Goal: Information Seeking & Learning: Find specific fact

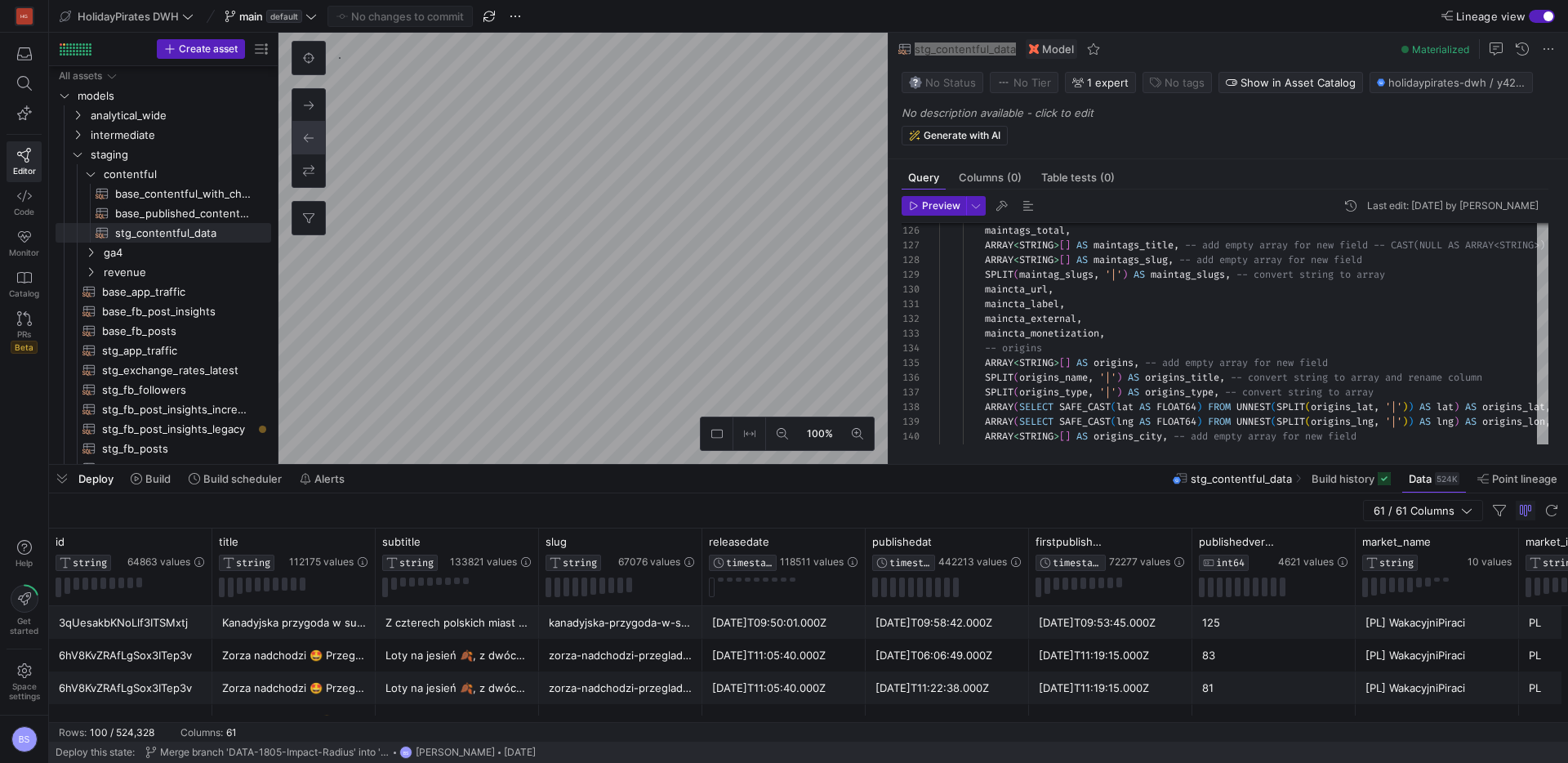
scroll to position [147, 0]
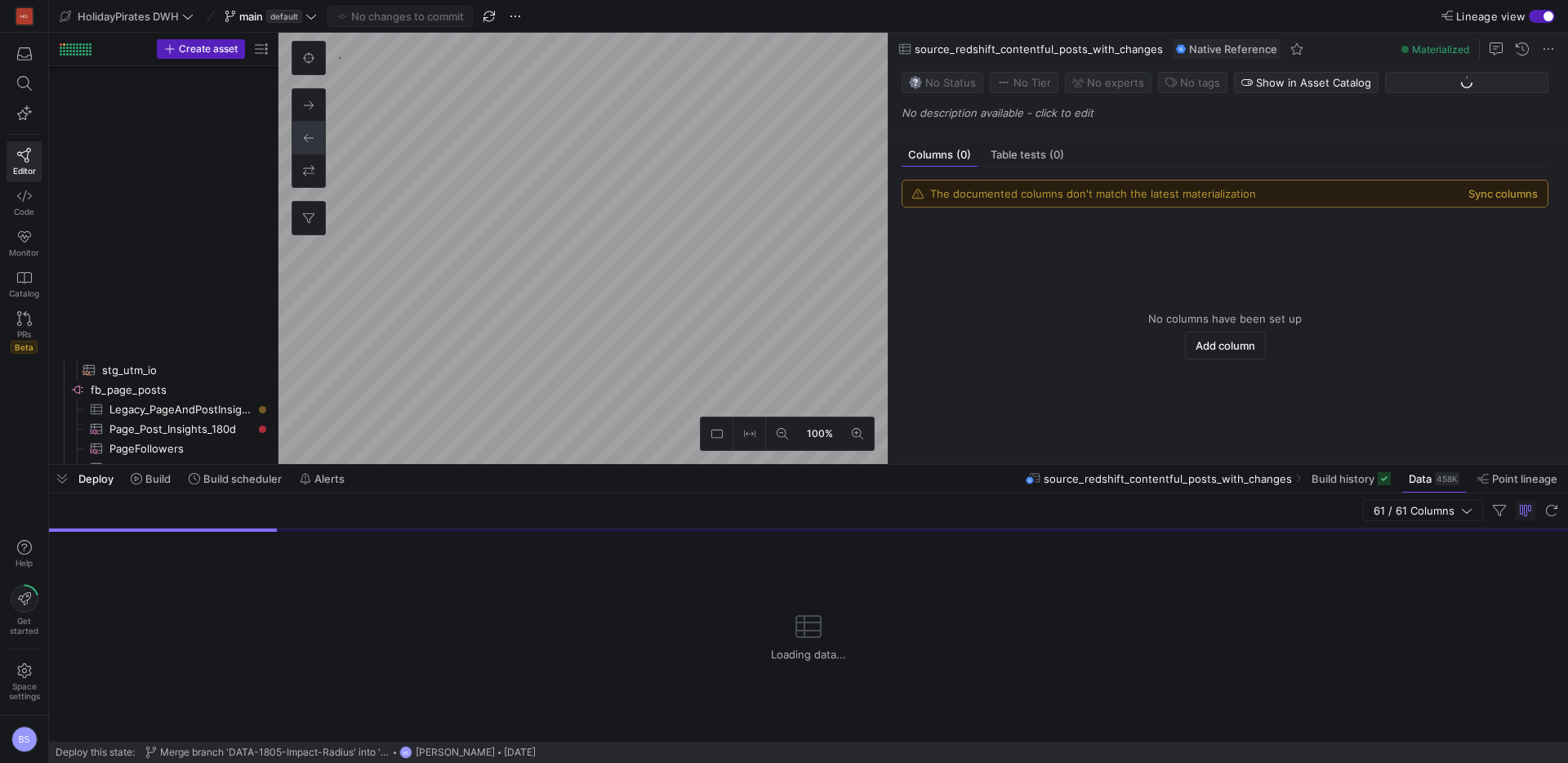
scroll to position [1445, 0]
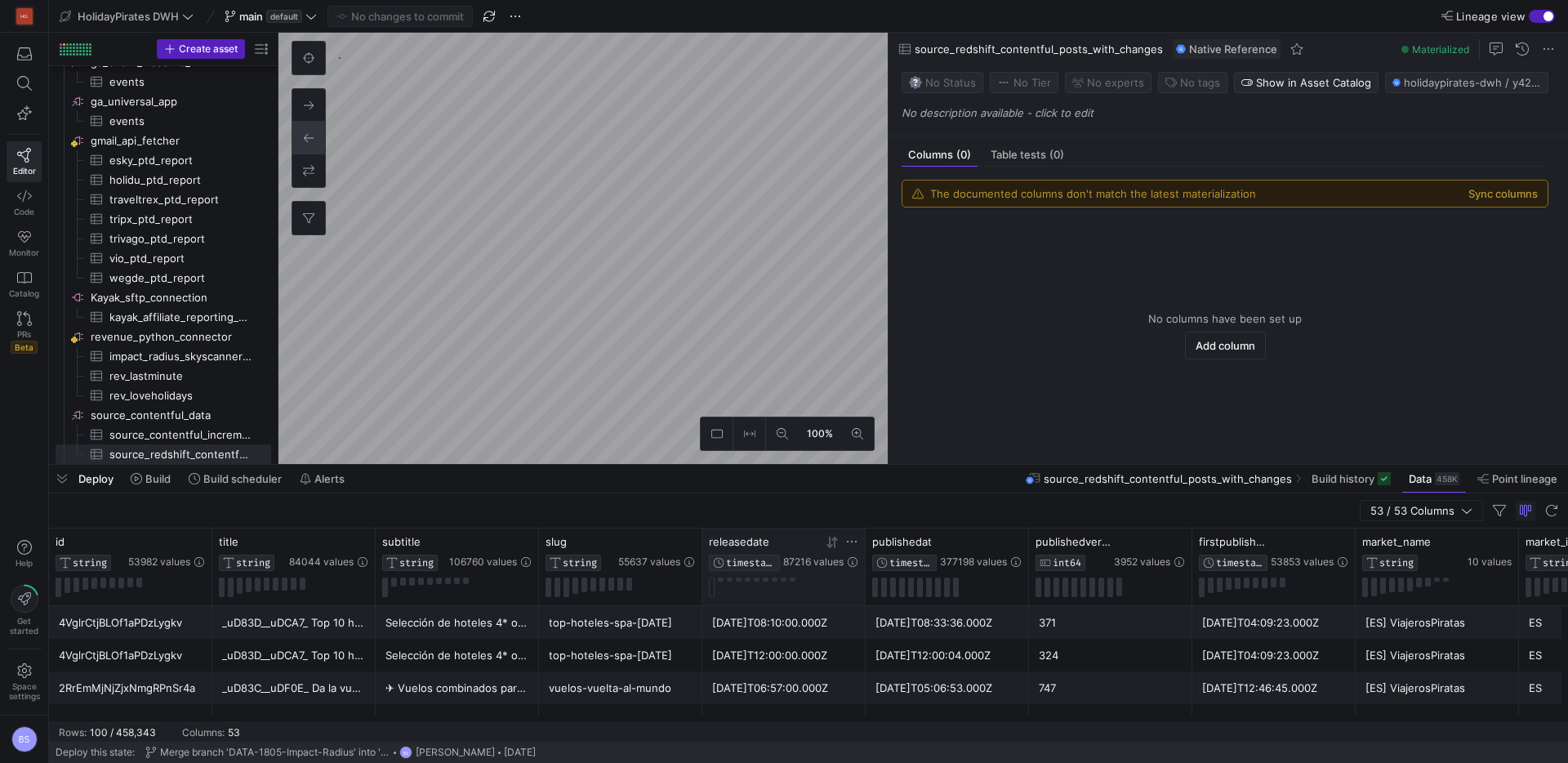
click at [831, 546] on icon at bounding box center [831, 541] width 13 height 13
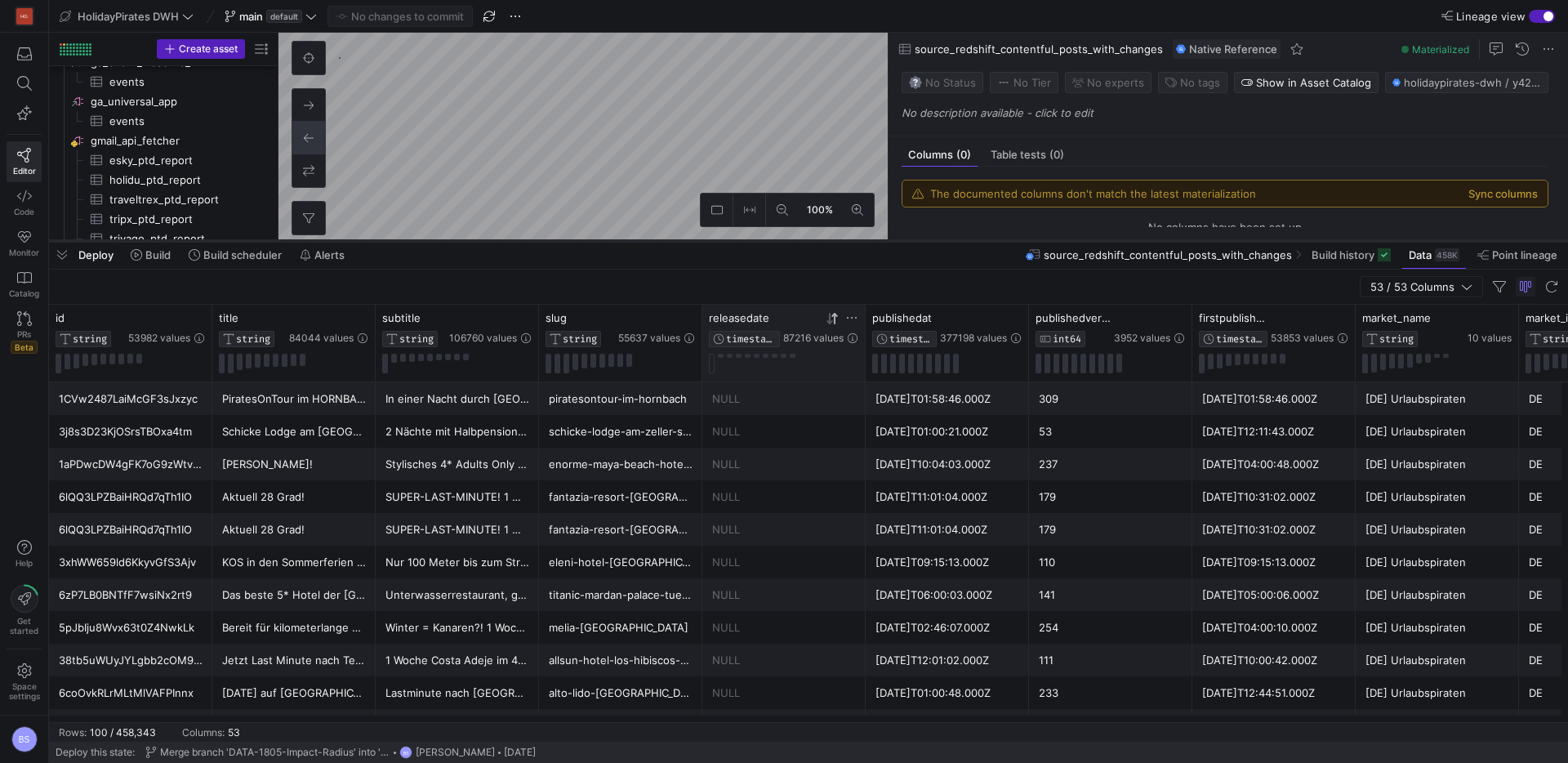
drag, startPoint x: 798, startPoint y: 465, endPoint x: 815, endPoint y: 242, distance: 223.6
click at [815, 242] on div at bounding box center [809, 241] width 1519 height 7
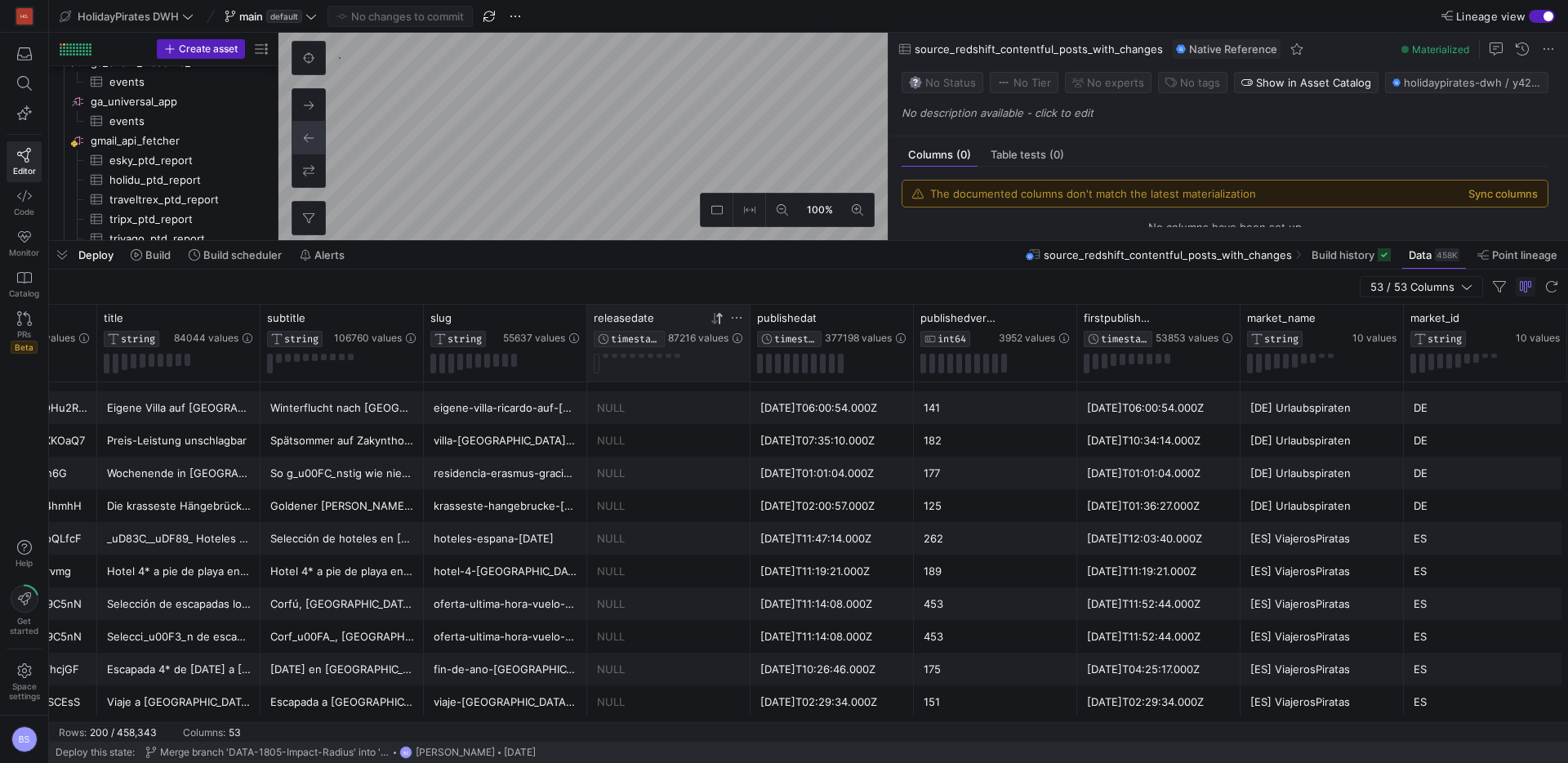
scroll to position [0, 153]
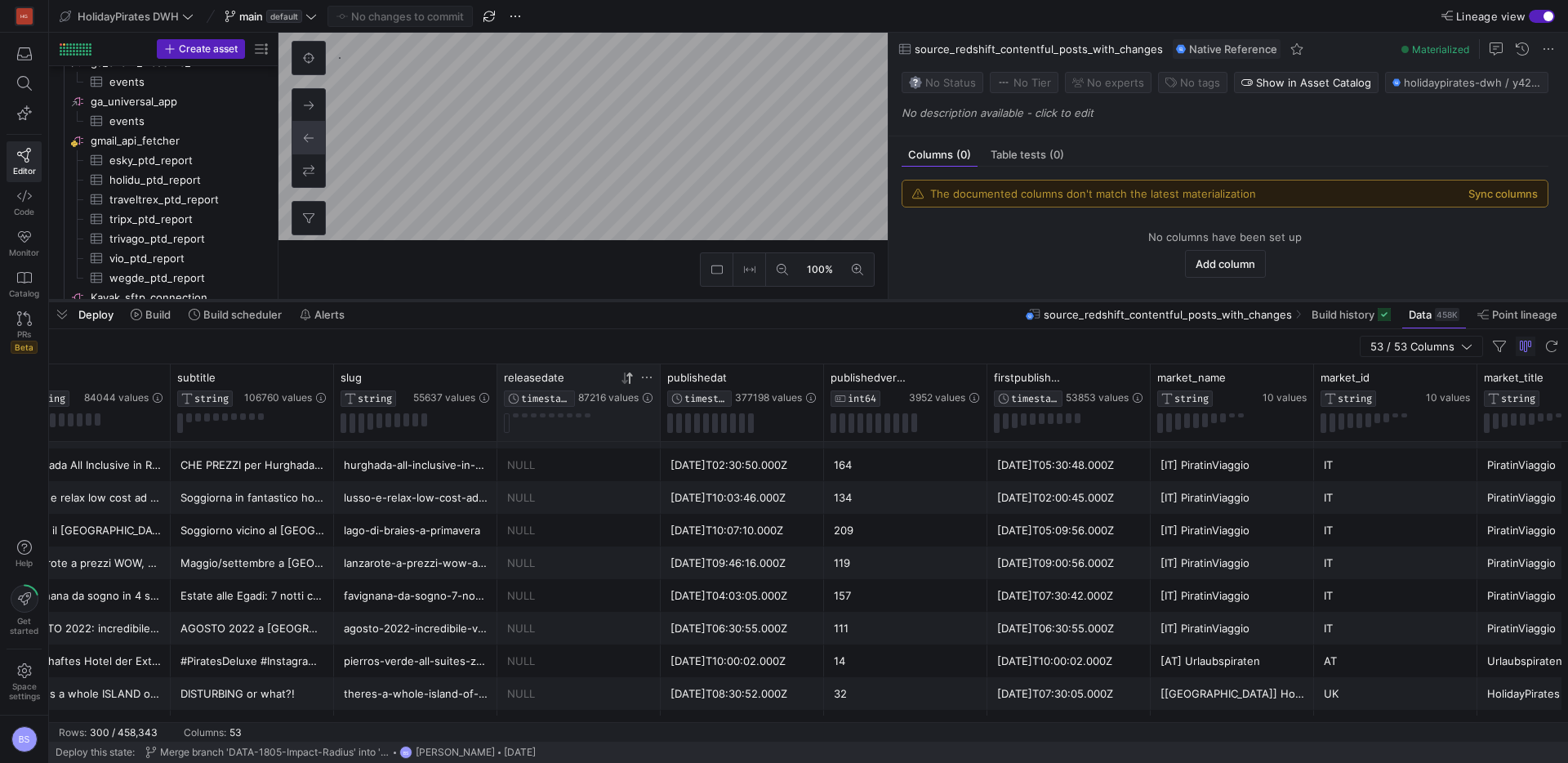
drag, startPoint x: 734, startPoint y: 242, endPoint x: 726, endPoint y: 301, distance: 59.5
click at [726, 301] on div at bounding box center [809, 300] width 1519 height 7
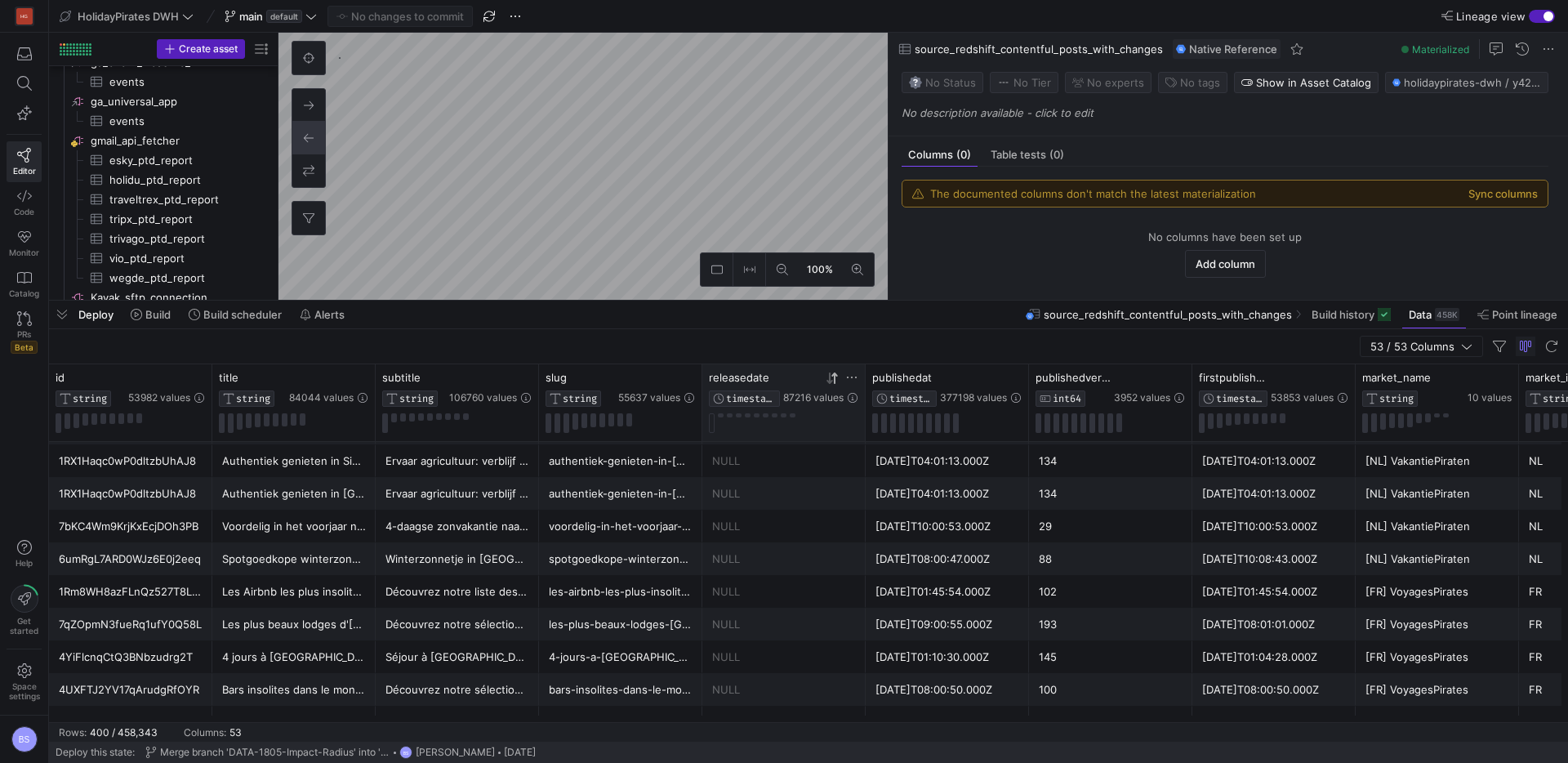
click at [156, 505] on div "1RX1Haqc0wP0dltzbUhAJ8" at bounding box center [131, 494] width 144 height 32
click at [199, 377] on icon at bounding box center [199, 377] width 10 height 2
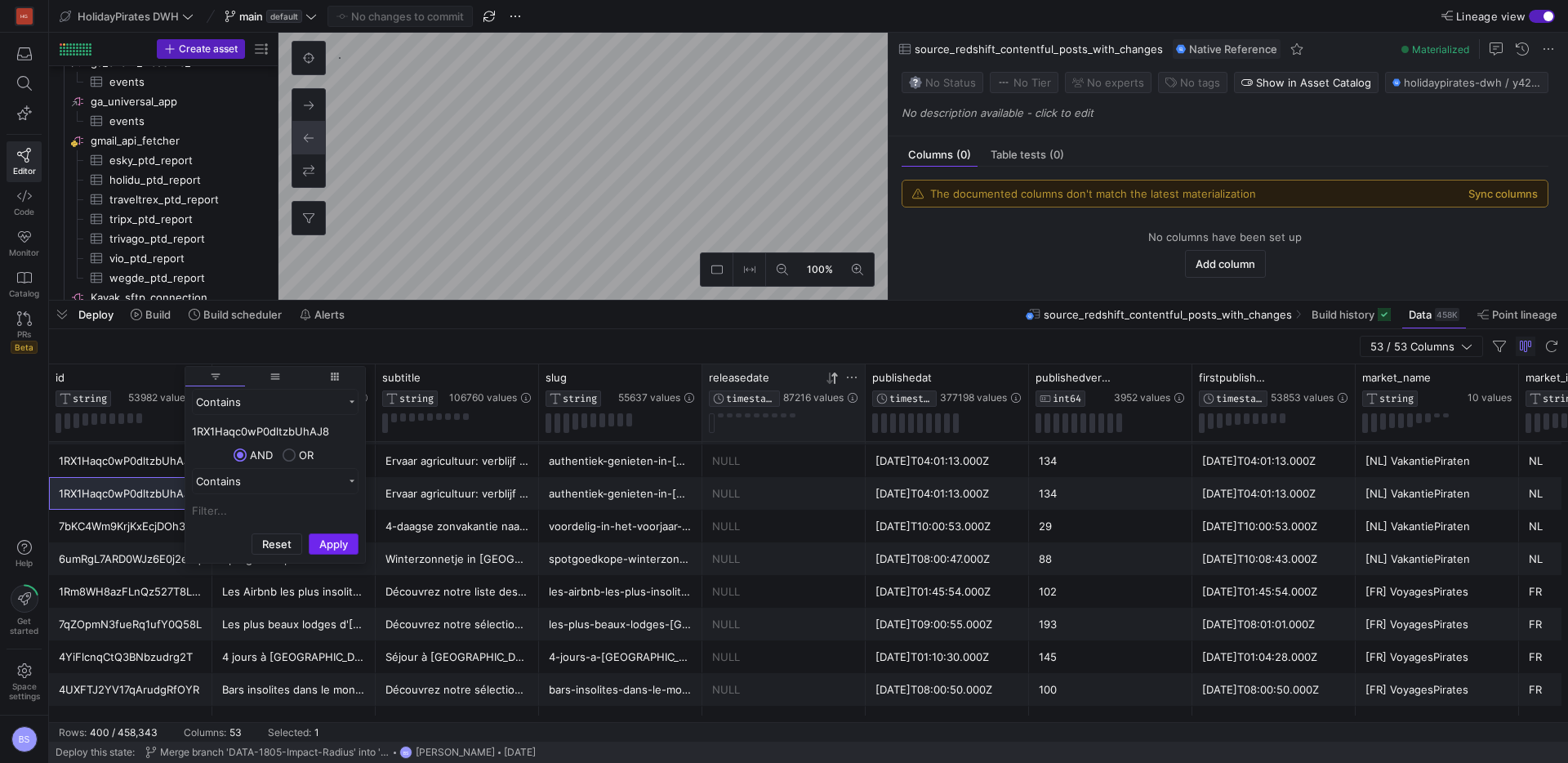
type input "1RX1Haqc0wP0dltzbUhAJ8"
click at [321, 548] on button "Apply" at bounding box center [333, 543] width 50 height 21
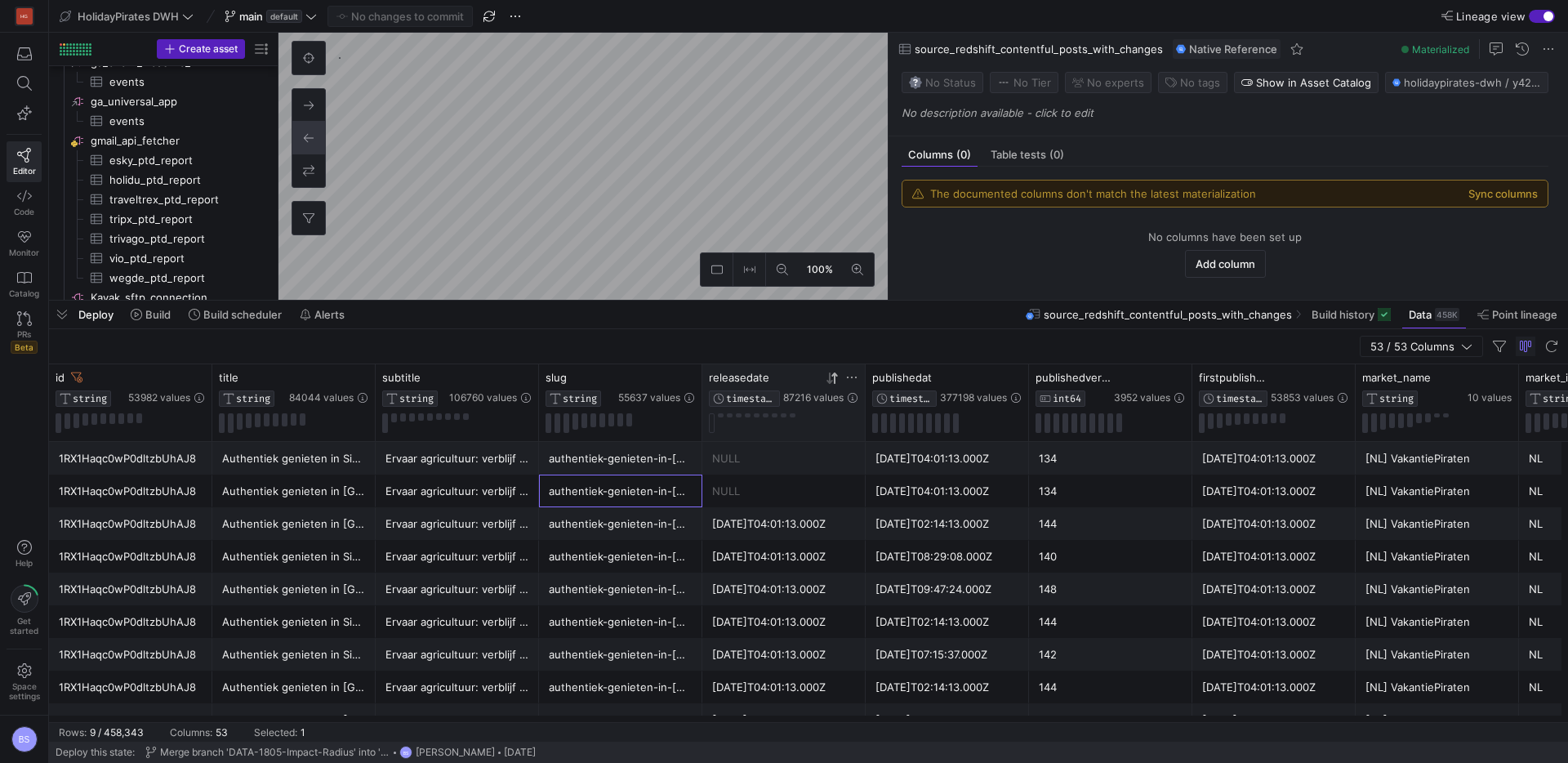
click at [674, 501] on div "authentiek-genieten-in-[GEOGRAPHIC_DATA]" at bounding box center [621, 491] width 144 height 32
click at [991, 378] on icon at bounding box center [990, 378] width 6 height 12
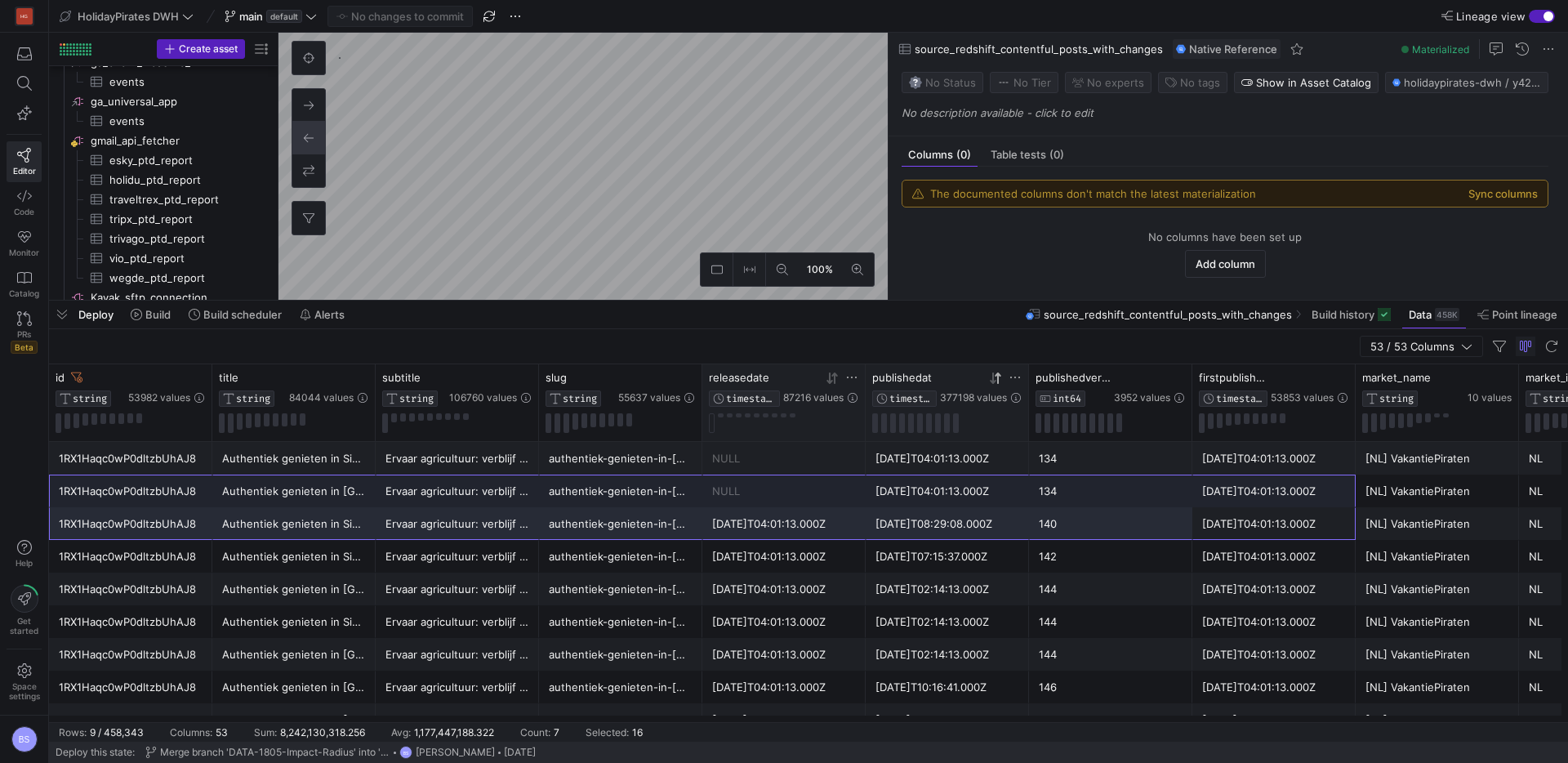
drag, startPoint x: 1058, startPoint y: 521, endPoint x: 134, endPoint y: 493, distance: 924.4
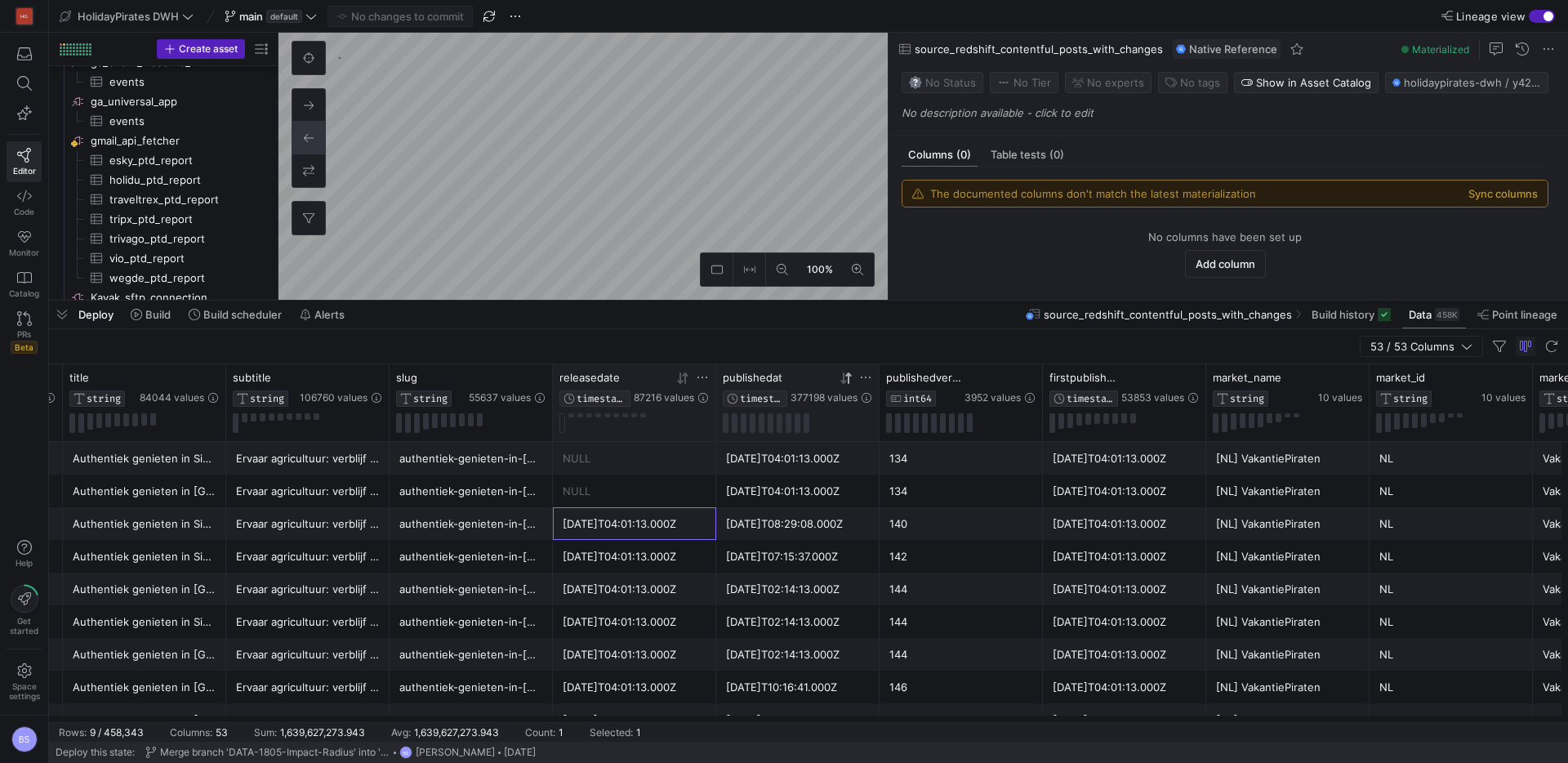
click at [601, 530] on div "[DATE]T04:01:13.000Z" at bounding box center [634, 524] width 144 height 32
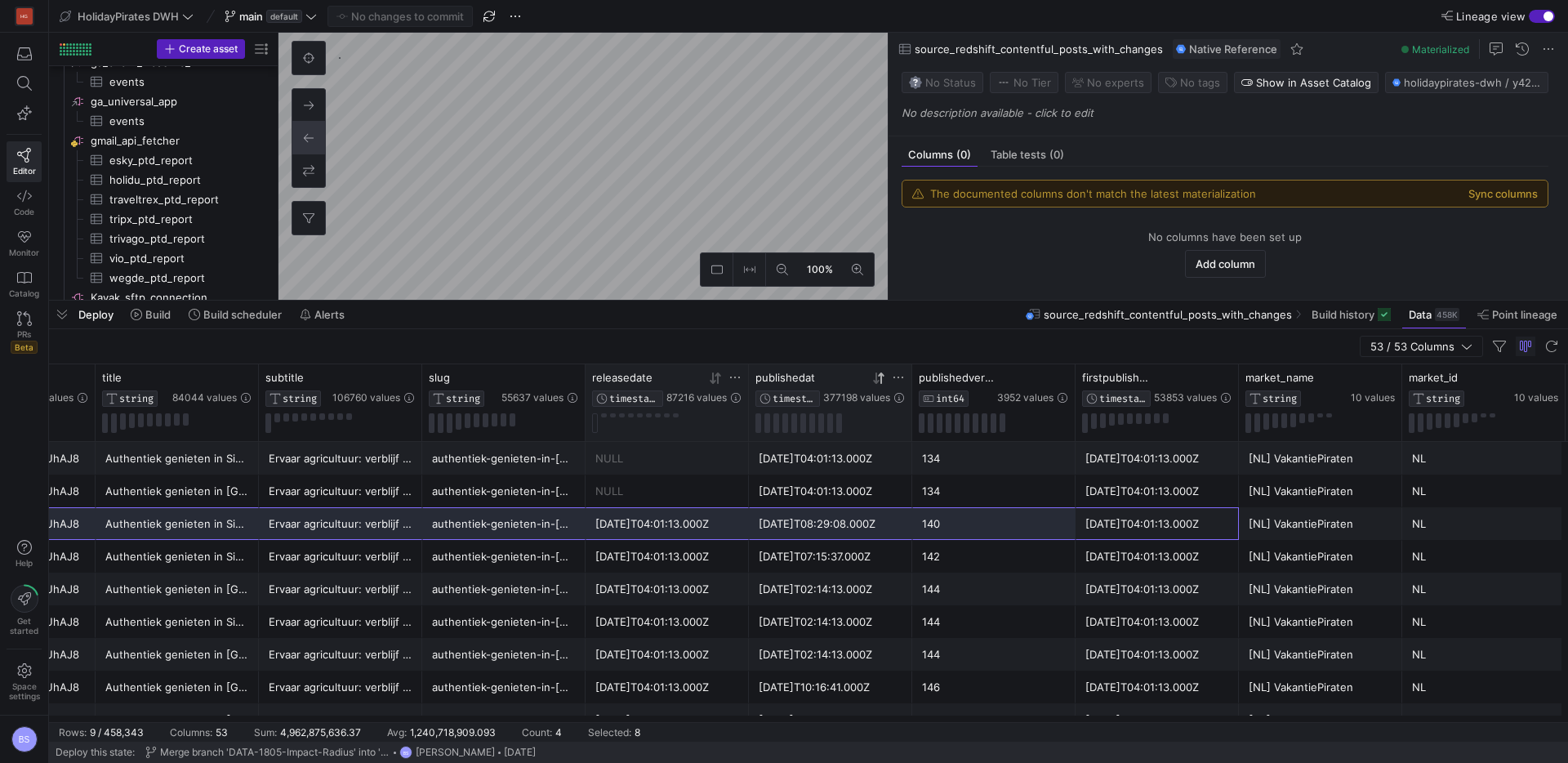
scroll to position [0, 52]
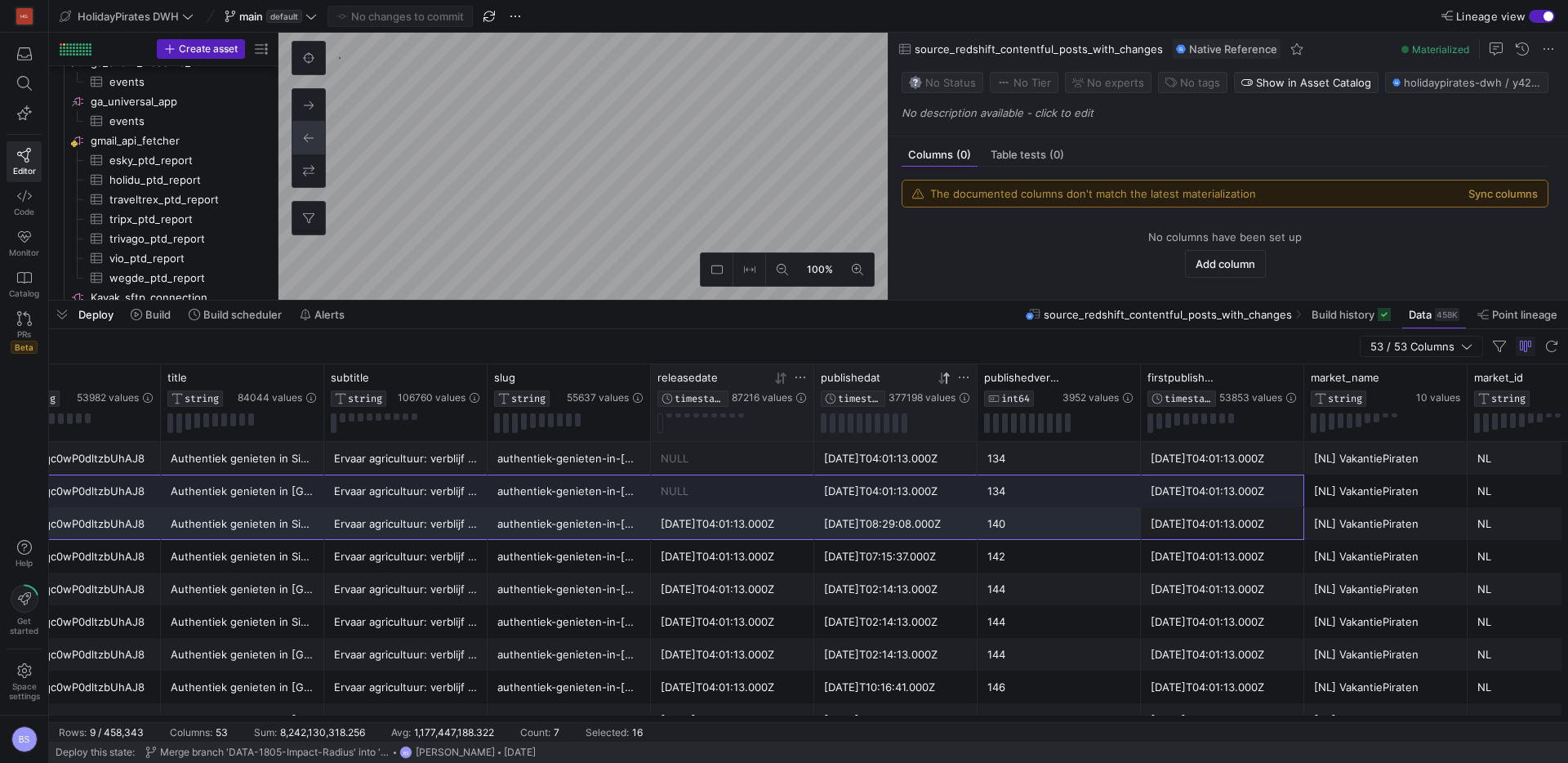
drag, startPoint x: 1101, startPoint y: 513, endPoint x: 65, endPoint y: 497, distance: 1036.1
